Goal: Information Seeking & Learning: Learn about a topic

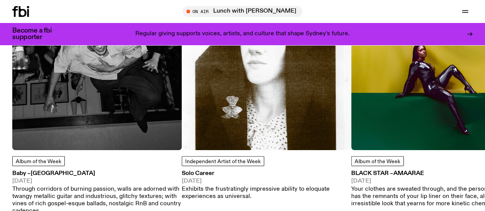
scroll to position [951, 0]
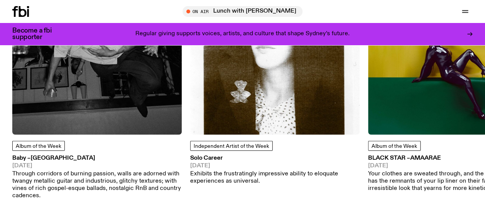
click at [51, 149] on span "Album of the Week" at bounding box center [39, 146] width 46 height 5
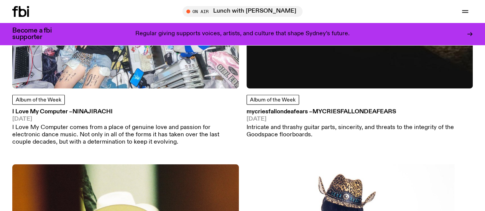
scroll to position [574, 0]
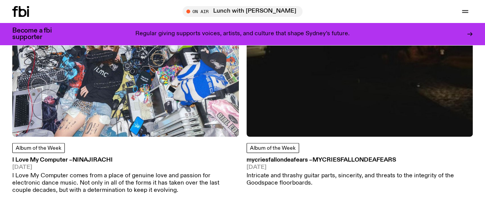
scroll to position [497, 0]
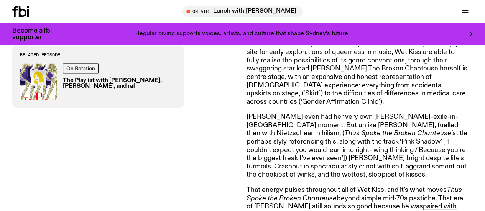
scroll to position [650, 0]
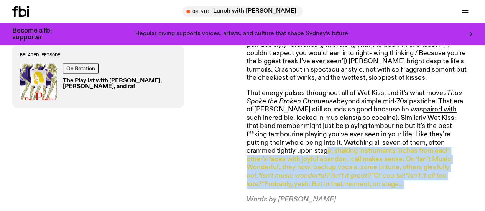
drag, startPoint x: 272, startPoint y: 132, endPoint x: 306, endPoint y: 167, distance: 48.5
click at [306, 167] on p "That energy pulses throughout all of Wet Kiss, and it’s what moves Thus Spoke t…" at bounding box center [356, 138] width 221 height 99
click at [305, 165] on p "That energy pulses throughout all of Wet Kiss, and it’s what moves Thus Spoke t…" at bounding box center [356, 138] width 221 height 99
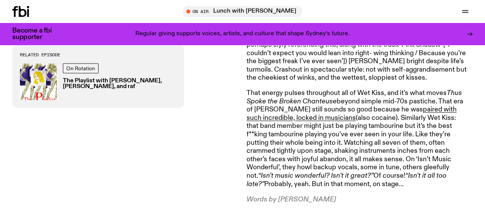
click at [305, 165] on p "That energy pulses throughout all of Wet Kiss, and it’s what moves Thus Spoke t…" at bounding box center [356, 138] width 221 height 99
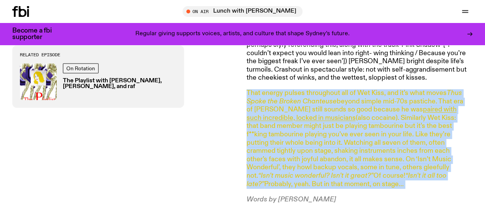
click at [305, 165] on p "That energy pulses throughout all of Wet Kiss, and it’s what moves Thus Spoke t…" at bounding box center [356, 138] width 221 height 99
click at [327, 165] on p "That energy pulses throughout all of Wet Kiss, and it’s what moves Thus Spoke t…" at bounding box center [356, 138] width 221 height 99
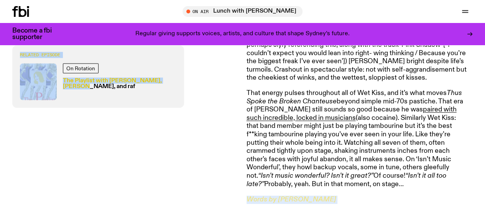
drag, startPoint x: 310, startPoint y: 157, endPoint x: 242, endPoint y: 75, distance: 106.4
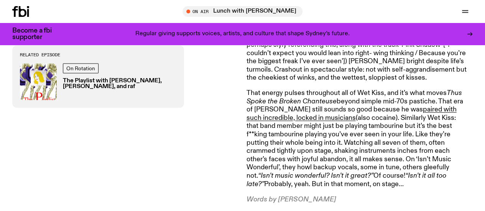
click at [247, 89] on p "That energy pulses throughout all of Wet Kiss, and it’s what moves Thus Spoke t…" at bounding box center [356, 138] width 221 height 99
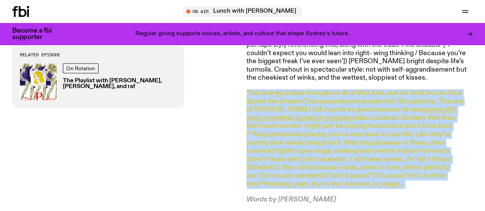
click at [247, 89] on p "That energy pulses throughout all of Wet Kiss, and it’s what moves Thus Spoke t…" at bounding box center [356, 138] width 221 height 99
drag, startPoint x: 247, startPoint y: 75, endPoint x: 332, endPoint y: 165, distance: 124.1
click at [332, 165] on p "That energy pulses throughout all of Wet Kiss, and it’s what moves Thus Spoke t…" at bounding box center [356, 138] width 221 height 99
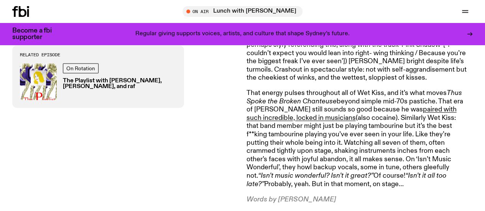
click at [349, 168] on p "That energy pulses throughout all of Wet Kiss, and it’s what moves Thus Spoke t…" at bounding box center [356, 138] width 221 height 99
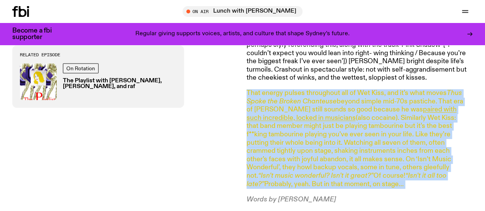
click at [349, 168] on p "That energy pulses throughout all of Wet Kiss, and it’s what moves Thus Spoke t…" at bounding box center [356, 138] width 221 height 99
click at [364, 168] on p "That energy pulses throughout all of Wet Kiss, and it’s what moves Thus Spoke t…" at bounding box center [356, 138] width 221 height 99
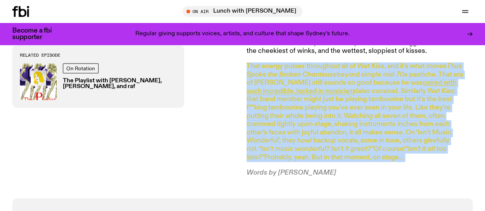
drag, startPoint x: 364, startPoint y: 168, endPoint x: 247, endPoint y: 87, distance: 142.3
click at [247, 87] on p "That energy pulses throughout all of Wet Kiss, and it’s what moves Thus Spoke t…" at bounding box center [356, 111] width 221 height 99
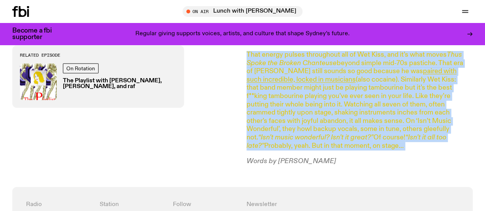
click at [315, 111] on p "That energy pulses throughout all of Wet Kiss, and it’s what moves Thus Spoke t…" at bounding box center [356, 100] width 221 height 99
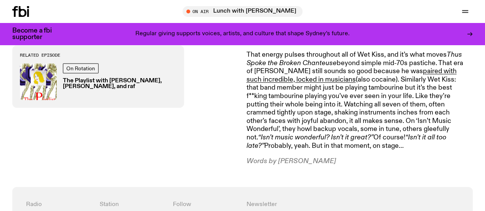
click at [342, 130] on p "That energy pulses throughout all of Wet Kiss, and it’s what moves Thus Spoke t…" at bounding box center [356, 100] width 221 height 99
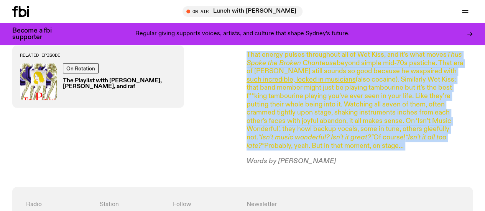
click at [342, 130] on p "That energy pulses throughout all of Wet Kiss, and it’s what moves Thus Spoke t…" at bounding box center [356, 100] width 221 height 99
click at [352, 129] on p "That energy pulses throughout all of Wet Kiss, and it’s what moves Thus Spoke t…" at bounding box center [356, 100] width 221 height 99
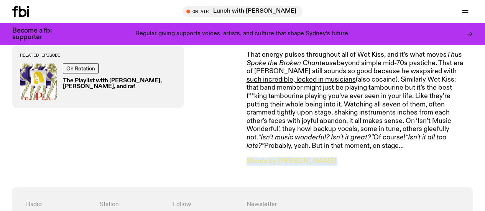
drag, startPoint x: 352, startPoint y: 129, endPoint x: 353, endPoint y: 142, distance: 13.0
click at [353, 157] on p "Words by [PERSON_NAME]" at bounding box center [356, 161] width 221 height 8
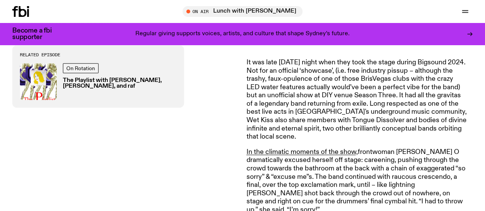
scroll to position [229, 0]
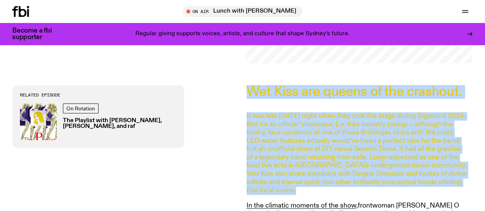
drag, startPoint x: 340, startPoint y: 129, endPoint x: 330, endPoint y: 88, distance: 43.0
click at [329, 87] on p "Wet Kiss are queens of the crashout." at bounding box center [356, 91] width 221 height 13
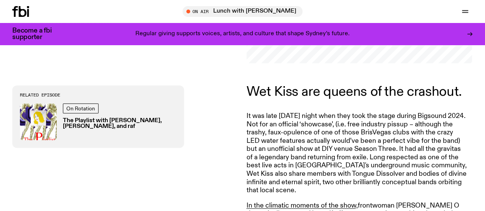
click at [0, 0] on link "Read" at bounding box center [0, 0] width 0 height 0
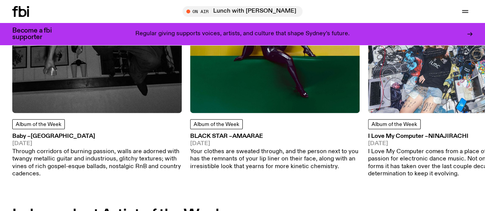
scroll to position [454, 0]
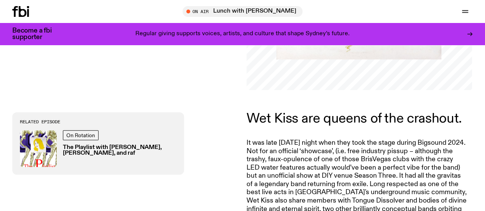
scroll to position [267, 0]
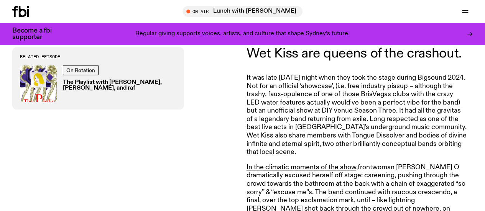
click at [0, 0] on link "Read" at bounding box center [0, 0] width 0 height 0
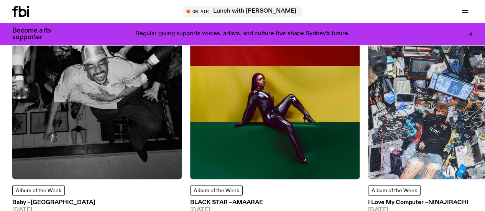
scroll to position [416, 0]
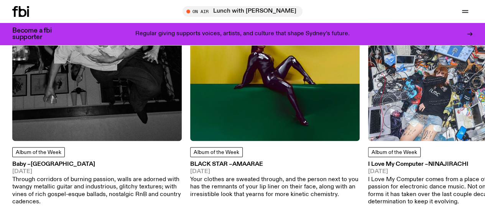
click at [216, 155] on span "Album of the Week" at bounding box center [216, 152] width 46 height 5
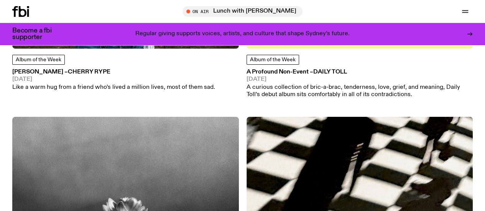
scroll to position [1681, 0]
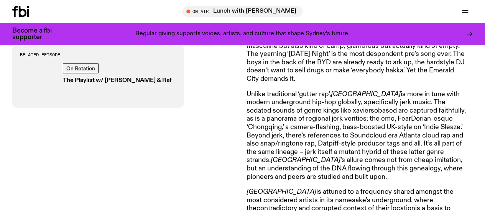
scroll to position [420, 0]
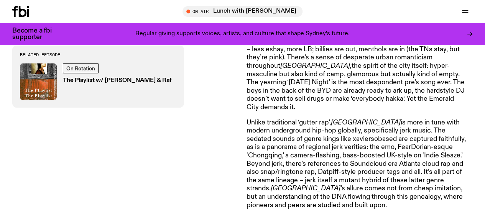
click at [263, 67] on p "koreancrashout is a new rapper/producer project of 1300 member [PERSON_NAME]. H…" at bounding box center [356, 58] width 221 height 108
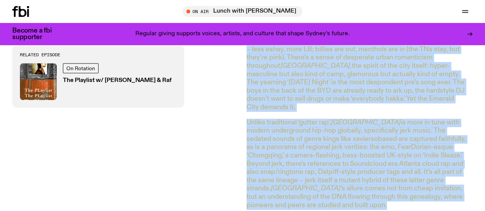
drag, startPoint x: 263, startPoint y: 67, endPoint x: 269, endPoint y: 107, distance: 40.3
click at [269, 107] on article "“It's all about regionality,” [PERSON_NAME] told me on the Miscellania rooftop …" at bounding box center [356, 109] width 221 height 428
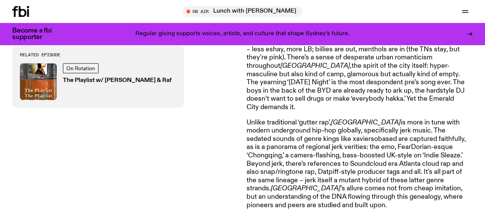
click at [269, 107] on article "“It's all about regionality,” [PERSON_NAME] told me on the Miscellania rooftop …" at bounding box center [356, 109] width 221 height 428
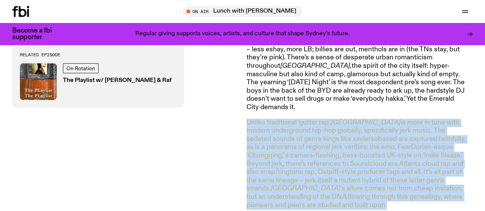
click at [269, 107] on article "“It's all about regionality,” [PERSON_NAME] told me on the Miscellania rooftop …" at bounding box center [356, 109] width 221 height 428
click at [244, 109] on div "“It's all about regionality,” [PERSON_NAME] told me on the Miscellania rooftop …" at bounding box center [242, 108] width 485 height 471
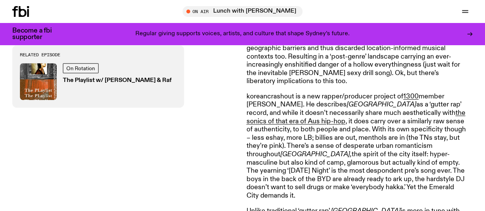
scroll to position [343, 0]
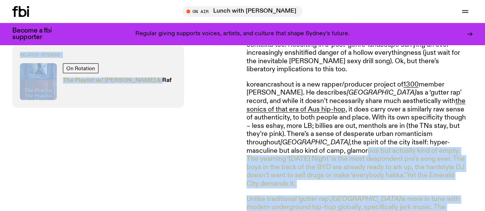
drag, startPoint x: 241, startPoint y: 86, endPoint x: 430, endPoint y: 143, distance: 196.9
click at [430, 143] on div "“It's all about regionality,” [PERSON_NAME] told me on the Miscellania rooftop …" at bounding box center [242, 185] width 485 height 471
click at [430, 143] on p "koreancrashout is a new rapper/producer project of 1300 member [PERSON_NAME]. H…" at bounding box center [356, 135] width 221 height 108
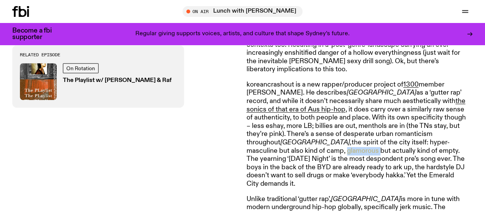
click at [430, 143] on p "koreancrashout is a new rapper/producer project of 1300 member [PERSON_NAME]. H…" at bounding box center [356, 135] width 221 height 108
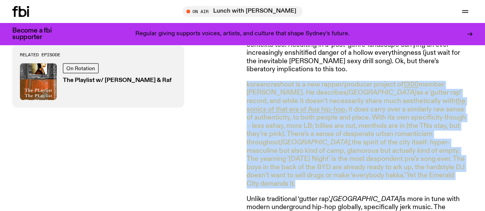
click at [430, 143] on p "koreancrashout is a new rapper/producer project of 1300 member [PERSON_NAME]. H…" at bounding box center [356, 135] width 221 height 108
click at [434, 174] on p "koreancrashout is a new rapper/producer project of 1300 member [PERSON_NAME]. H…" at bounding box center [356, 135] width 221 height 108
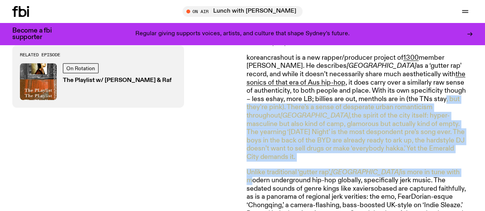
scroll to position [382, 0]
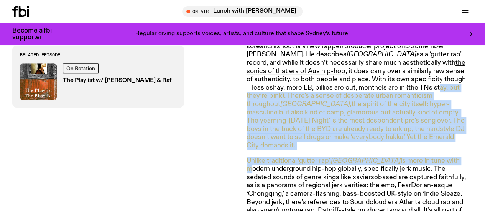
drag, startPoint x: 400, startPoint y: 172, endPoint x: 371, endPoint y: 87, distance: 89.9
click at [372, 86] on article "“It's all about regionality,” [PERSON_NAME] told me on the Miscellania rooftop …" at bounding box center [356, 147] width 221 height 428
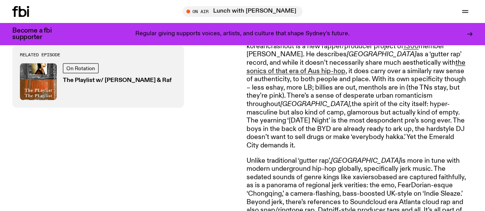
click at [369, 88] on p "koreancrashout is a new rapper/producer project of 1300 member [PERSON_NAME]. H…" at bounding box center [356, 97] width 221 height 108
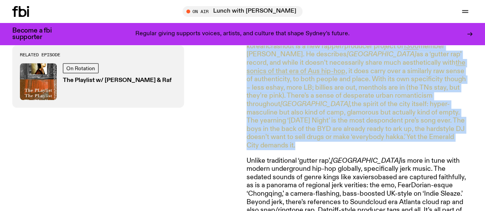
click at [369, 88] on p "koreancrashout is a new rapper/producer project of 1300 member [PERSON_NAME]. H…" at bounding box center [356, 97] width 221 height 108
click at [402, 113] on p "koreancrashout is a new rapper/producer project of 1300 member [PERSON_NAME]. H…" at bounding box center [356, 97] width 221 height 108
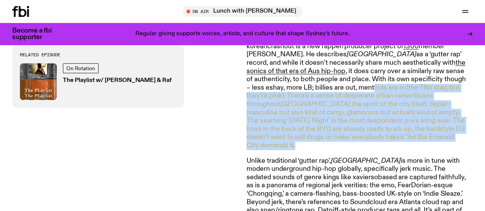
drag, startPoint x: 426, startPoint y: 139, endPoint x: 309, endPoint y: 80, distance: 130.9
click at [306, 87] on p "koreancrashout is a new rapper/producer project of 1300 member [PERSON_NAME]. H…" at bounding box center [356, 97] width 221 height 108
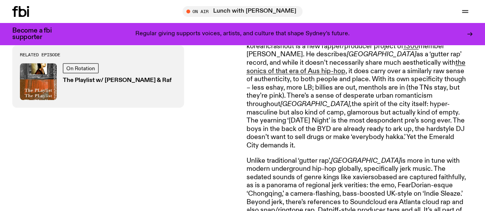
click at [310, 79] on p "koreancrashout is a new rapper/producer project of 1300 member [PERSON_NAME]. H…" at bounding box center [356, 97] width 221 height 108
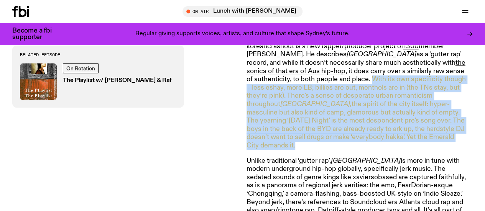
drag, startPoint x: 310, startPoint y: 79, endPoint x: 401, endPoint y: 135, distance: 107.2
click at [401, 135] on p "koreancrashout is a new rapper/producer project of 1300 member [PERSON_NAME]. H…" at bounding box center [356, 97] width 221 height 108
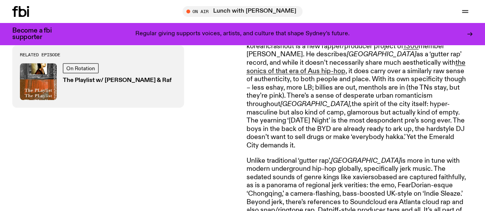
click at [400, 135] on p "koreancrashout is a new rapper/producer project of 1300 member [PERSON_NAME]. H…" at bounding box center [356, 97] width 221 height 108
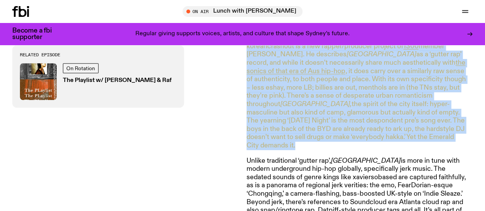
click at [400, 135] on p "koreancrashout is a new rapper/producer project of 1300 member [PERSON_NAME]. H…" at bounding box center [356, 97] width 221 height 108
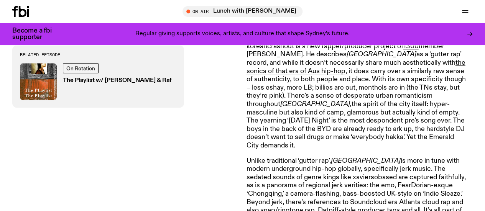
drag, startPoint x: 431, startPoint y: 141, endPoint x: 424, endPoint y: 141, distance: 7.7
click at [431, 141] on article "“It's all about regionality,” [PERSON_NAME] told me on the Miscellania rooftop …" at bounding box center [356, 147] width 221 height 428
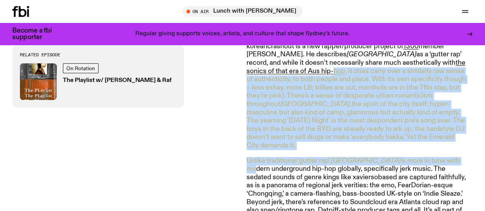
drag, startPoint x: 424, startPoint y: 141, endPoint x: 260, endPoint y: 74, distance: 176.3
click at [260, 74] on article "“It's all about regionality,” [PERSON_NAME] told me on the Miscellania rooftop …" at bounding box center [356, 147] width 221 height 428
click at [301, 85] on p "koreancrashout is a new rapper/producer project of 1300 member [PERSON_NAME]. H…" at bounding box center [356, 97] width 221 height 108
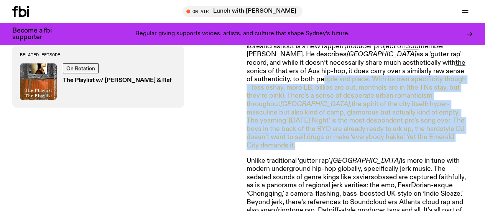
drag, startPoint x: 263, startPoint y: 80, endPoint x: 427, endPoint y: 134, distance: 172.4
click at [427, 134] on p "koreancrashout is a new rapper/producer project of 1300 member [PERSON_NAME]. H…" at bounding box center [356, 97] width 221 height 108
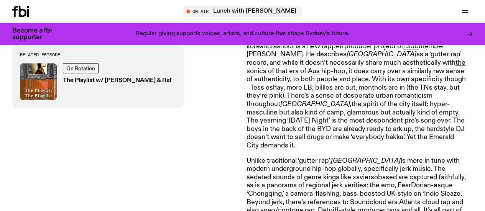
click at [427, 134] on p "koreancrashout is a new rapper/producer project of 1300 member [PERSON_NAME]. H…" at bounding box center [356, 97] width 221 height 108
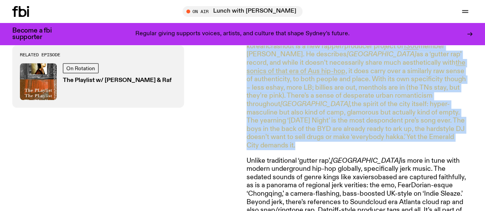
click at [427, 134] on p "koreancrashout is a new rapper/producer project of 1300 member [PERSON_NAME]. H…" at bounding box center [356, 97] width 221 height 108
click at [443, 134] on p "koreancrashout is a new rapper/producer project of 1300 member [PERSON_NAME]. H…" at bounding box center [356, 97] width 221 height 108
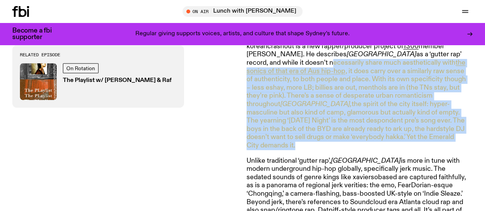
drag, startPoint x: 413, startPoint y: 123, endPoint x: 248, endPoint y: 60, distance: 175.9
click at [248, 60] on p "koreancrashout is a new rapper/producer project of 1300 member [PERSON_NAME]. H…" at bounding box center [356, 97] width 221 height 108
click at [303, 93] on p "koreancrashout is a new rapper/producer project of 1300 member [PERSON_NAME]. H…" at bounding box center [356, 97] width 221 height 108
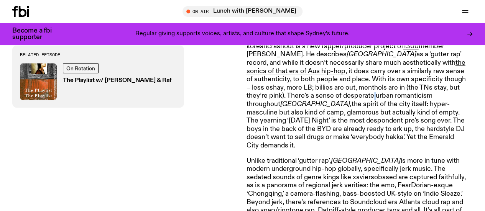
click at [303, 93] on p "koreancrashout is a new rapper/producer project of 1300 member [PERSON_NAME]. H…" at bounding box center [356, 97] width 221 height 108
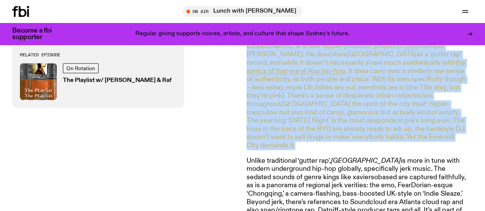
click at [303, 93] on p "koreancrashout is a new rapper/producer project of 1300 member [PERSON_NAME]. H…" at bounding box center [356, 97] width 221 height 108
click at [365, 102] on p "koreancrashout is a new rapper/producer project of 1300 member [PERSON_NAME]. H…" at bounding box center [356, 97] width 221 height 108
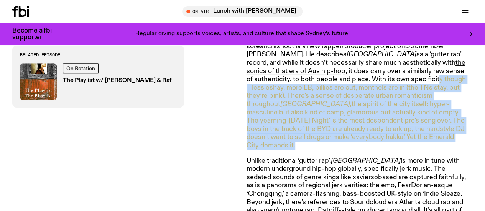
drag, startPoint x: 370, startPoint y: 76, endPoint x: 434, endPoint y: 136, distance: 87.0
click at [434, 136] on p "koreancrashout is a new rapper/producer project of 1300 member [PERSON_NAME]. H…" at bounding box center [356, 97] width 221 height 108
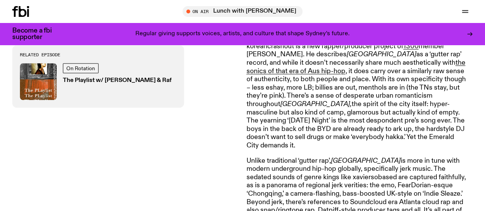
click at [434, 136] on p "koreancrashout is a new rapper/producer project of 1300 member [PERSON_NAME]. H…" at bounding box center [356, 97] width 221 height 108
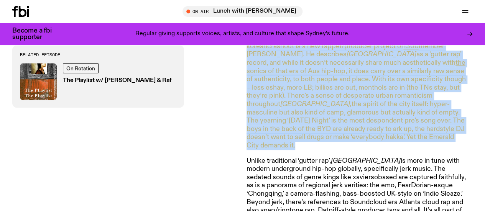
click at [434, 136] on p "koreancrashout is a new rapper/producer project of 1300 member [PERSON_NAME]. H…" at bounding box center [356, 97] width 221 height 108
click at [447, 132] on p "koreancrashout is a new rapper/producer project of 1300 member [PERSON_NAME]. H…" at bounding box center [356, 97] width 221 height 108
click at [332, 98] on p "koreancrashout is a new rapper/producer project of 1300 member [PERSON_NAME]. H…" at bounding box center [356, 97] width 221 height 108
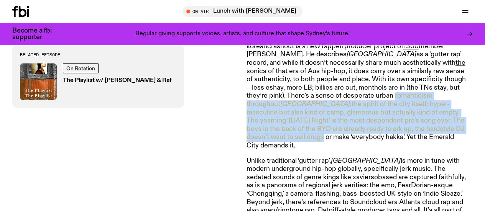
drag, startPoint x: 332, startPoint y: 98, endPoint x: 409, endPoint y: 132, distance: 83.7
click at [409, 132] on p "koreancrashout is a new rapper/producer project of 1300 member [PERSON_NAME]. H…" at bounding box center [356, 97] width 221 height 108
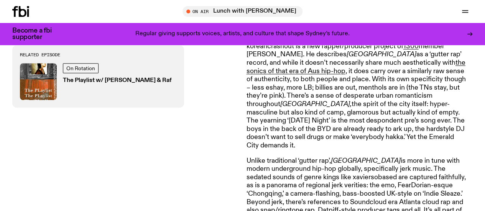
click at [416, 136] on p "koreancrashout is a new rapper/producer project of 1300 member [PERSON_NAME]. H…" at bounding box center [356, 97] width 221 height 108
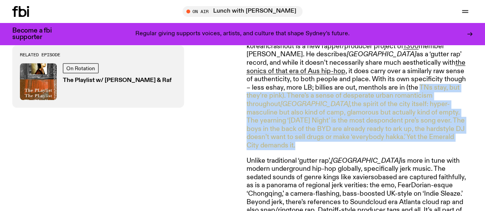
drag, startPoint x: 416, startPoint y: 136, endPoint x: 358, endPoint y: 83, distance: 78.6
click at [358, 83] on p "koreancrashout is a new rapper/producer project of 1300 member [PERSON_NAME]. H…" at bounding box center [356, 97] width 221 height 108
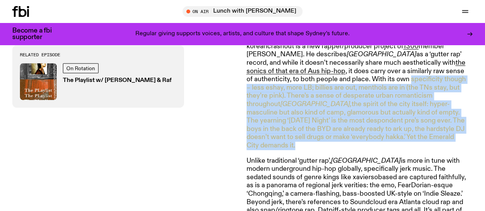
click at [358, 83] on p "koreancrashout is a new rapper/producer project of 1300 member [PERSON_NAME]. H…" at bounding box center [356, 97] width 221 height 108
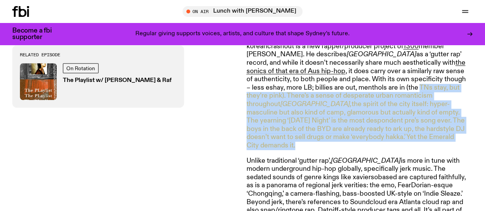
drag, startPoint x: 358, startPoint y: 83, endPoint x: 418, endPoint y: 137, distance: 81.1
click at [418, 137] on p "koreancrashout is a new rapper/producer project of 1300 member [PERSON_NAME]. H…" at bounding box center [356, 97] width 221 height 108
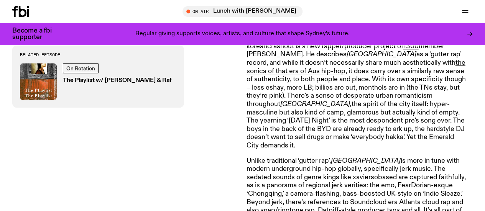
click at [418, 137] on p "koreancrashout is a new rapper/producer project of 1300 member [PERSON_NAME]. H…" at bounding box center [356, 97] width 221 height 108
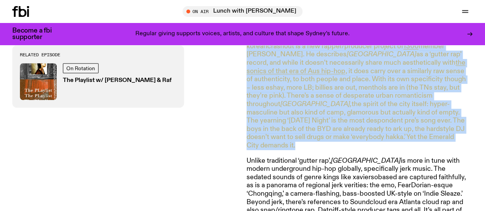
click at [418, 137] on p "koreancrashout is a new rapper/producer project of 1300 member [PERSON_NAME]. H…" at bounding box center [356, 97] width 221 height 108
click at [436, 135] on p "koreancrashout is a new rapper/producer project of 1300 member [PERSON_NAME]. H…" at bounding box center [356, 97] width 221 height 108
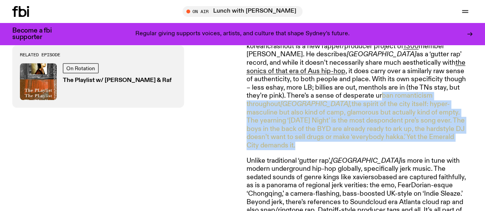
drag, startPoint x: 314, startPoint y: 96, endPoint x: 409, endPoint y: 133, distance: 101.5
click at [409, 133] on p "koreancrashout is a new rapper/producer project of 1300 member [PERSON_NAME]. H…" at bounding box center [356, 97] width 221 height 108
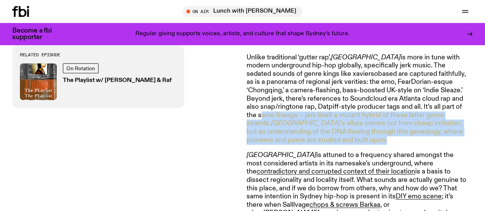
scroll to position [496, 0]
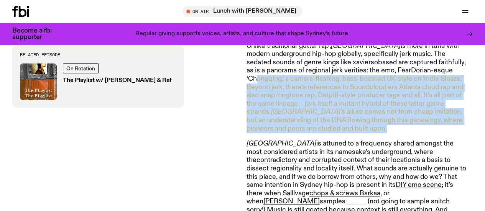
drag, startPoint x: 394, startPoint y: 160, endPoint x: 259, endPoint y: 73, distance: 161.5
click at [259, 73] on p "Unlike traditional ‘gutter rap’, [GEOGRAPHIC_DATA] is more in tune with modern …" at bounding box center [356, 87] width 221 height 91
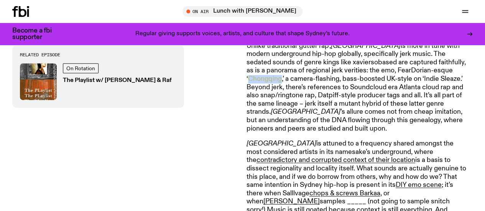
click at [259, 73] on p "Unlike traditional ‘gutter rap’, [GEOGRAPHIC_DATA] is more in tune with modern …" at bounding box center [356, 87] width 221 height 91
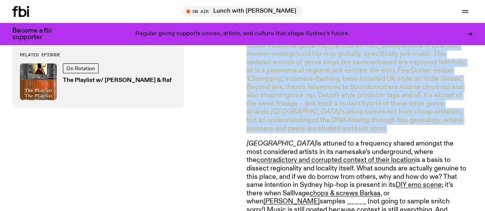
click at [259, 73] on p "Unlike traditional ‘gutter rap’, [GEOGRAPHIC_DATA] is more in tune with modern …" at bounding box center [356, 87] width 221 height 91
click at [258, 71] on p "Unlike traditional ‘gutter rap’, [GEOGRAPHIC_DATA] is more in tune with modern …" at bounding box center [356, 87] width 221 height 91
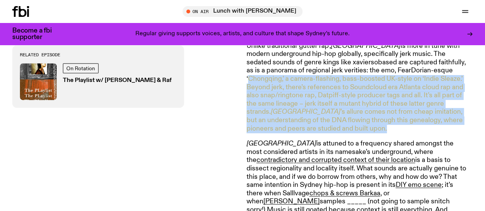
drag, startPoint x: 258, startPoint y: 71, endPoint x: 440, endPoint y: 119, distance: 188.2
click at [440, 119] on p "Unlike traditional ‘gutter rap’, [GEOGRAPHIC_DATA] is more in tune with modern …" at bounding box center [356, 87] width 221 height 91
click at [439, 119] on p "Unlike traditional ‘gutter rap’, [GEOGRAPHIC_DATA] is more in tune with modern …" at bounding box center [356, 87] width 221 height 91
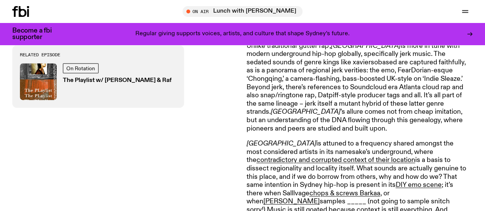
click at [439, 119] on p "Unlike traditional ‘gutter rap’, [GEOGRAPHIC_DATA] is more in tune with modern …" at bounding box center [356, 87] width 221 height 91
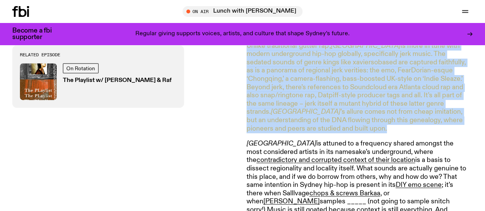
click at [439, 119] on p "Unlike traditional ‘gutter rap’, [GEOGRAPHIC_DATA] is more in tune with modern …" at bounding box center [356, 87] width 221 height 91
click at [345, 112] on p "Unlike traditional ‘gutter rap’, [GEOGRAPHIC_DATA] is more in tune with modern …" at bounding box center [356, 87] width 221 height 91
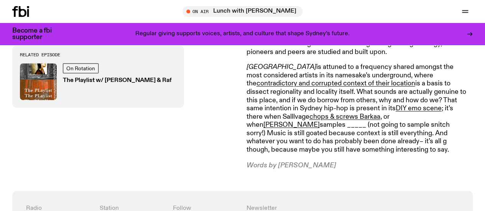
scroll to position [573, 0]
drag, startPoint x: 352, startPoint y: 144, endPoint x: 229, endPoint y: 54, distance: 152.8
click at [221, 56] on div "Related Episode On Rotation The Playlist w/ [PERSON_NAME] & Raf" at bounding box center [125, 76] width 226 height 62
click at [365, 128] on p "Sydney is attuned to a frequency shared amongst the most considered artists in …" at bounding box center [356, 108] width 221 height 91
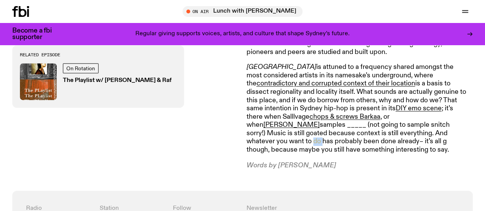
click at [365, 128] on p "Sydney is attuned to a frequency shared amongst the most considered artists in …" at bounding box center [356, 108] width 221 height 91
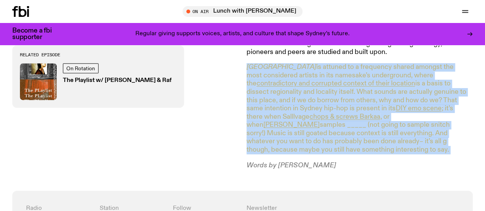
click at [365, 128] on p "Sydney is attuned to a frequency shared amongst the most considered artists in …" at bounding box center [356, 108] width 221 height 91
click at [377, 138] on p "Sydney is attuned to a frequency shared amongst the most considered artists in …" at bounding box center [356, 108] width 221 height 91
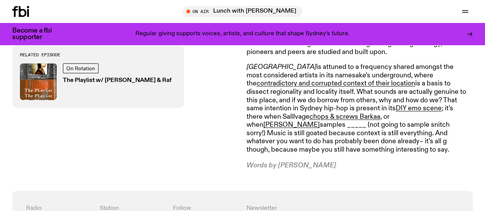
click at [377, 138] on p "Sydney is attuned to a frequency shared amongst the most considered artists in …" at bounding box center [356, 108] width 221 height 91
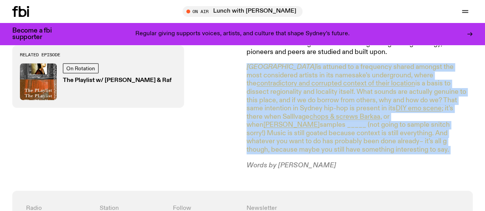
click at [377, 138] on p "Sydney is attuned to a frequency shared amongst the most considered artists in …" at bounding box center [356, 108] width 221 height 91
click at [393, 142] on p "Sydney is attuned to a frequency shared amongst the most considered artists in …" at bounding box center [356, 108] width 221 height 91
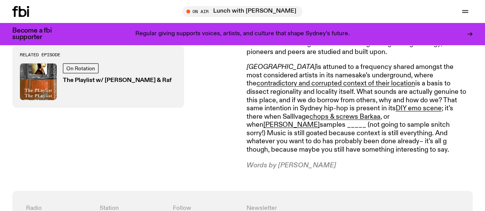
click at [393, 142] on p "Sydney is attuned to a frequency shared amongst the most considered artists in …" at bounding box center [356, 108] width 221 height 91
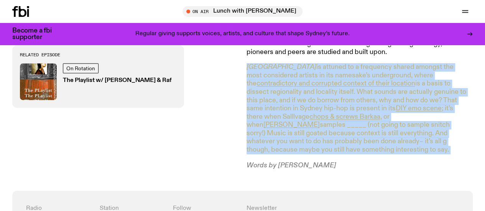
click at [393, 142] on p "Sydney is attuned to a frequency shared amongst the most considered artists in …" at bounding box center [356, 108] width 221 height 91
click at [436, 142] on p "Sydney is attuned to a frequency shared amongst the most considered artists in …" at bounding box center [356, 108] width 221 height 91
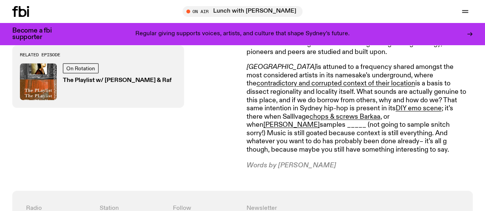
click at [436, 142] on p "Sydney is attuned to a frequency shared amongst the most considered artists in …" at bounding box center [356, 108] width 221 height 91
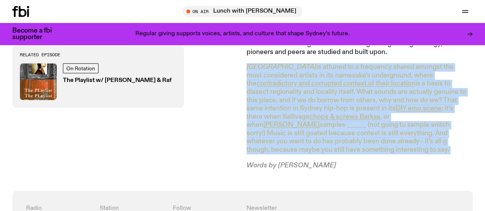
click at [436, 142] on p "Sydney is attuned to a frequency shared amongst the most considered artists in …" at bounding box center [356, 108] width 221 height 91
click at [406, 140] on p "Sydney is attuned to a frequency shared amongst the most considered artists in …" at bounding box center [356, 108] width 221 height 91
